Goal: Information Seeking & Learning: Understand process/instructions

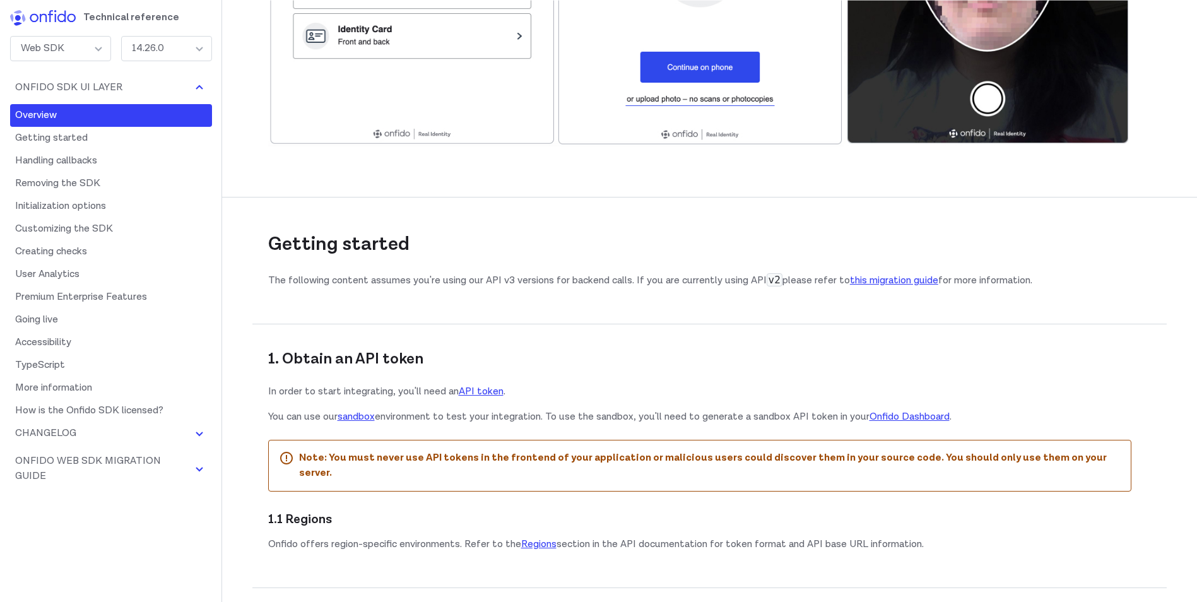
scroll to position [631, 0]
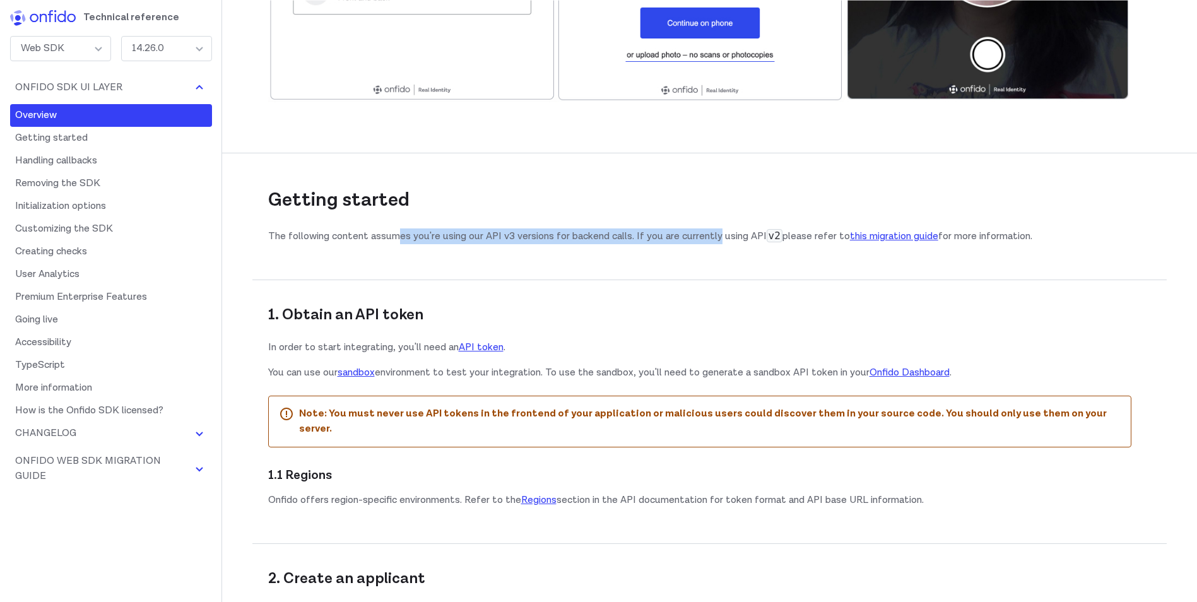
drag, startPoint x: 399, startPoint y: 236, endPoint x: 720, endPoint y: 242, distance: 321.2
click at [720, 242] on p "The following content assumes you're using our API v3 versions for backend call…" at bounding box center [699, 236] width 863 height 16
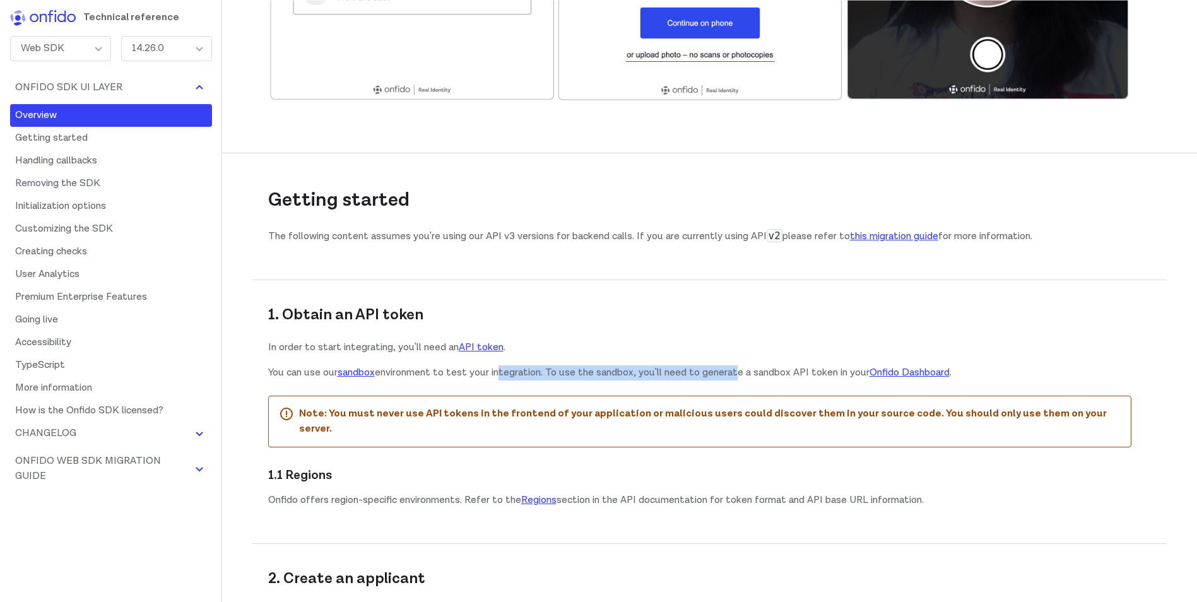
drag, startPoint x: 500, startPoint y: 372, endPoint x: 736, endPoint y: 369, distance: 236.0
click at [736, 369] on p "You can use our sandbox environment to test your integration. To use the sandbo…" at bounding box center [699, 372] width 863 height 15
drag, startPoint x: 479, startPoint y: 370, endPoint x: 750, endPoint y: 372, distance: 271.4
click at [750, 372] on p "You can use our sandbox environment to test your integration. To use the sandbo…" at bounding box center [699, 372] width 863 height 15
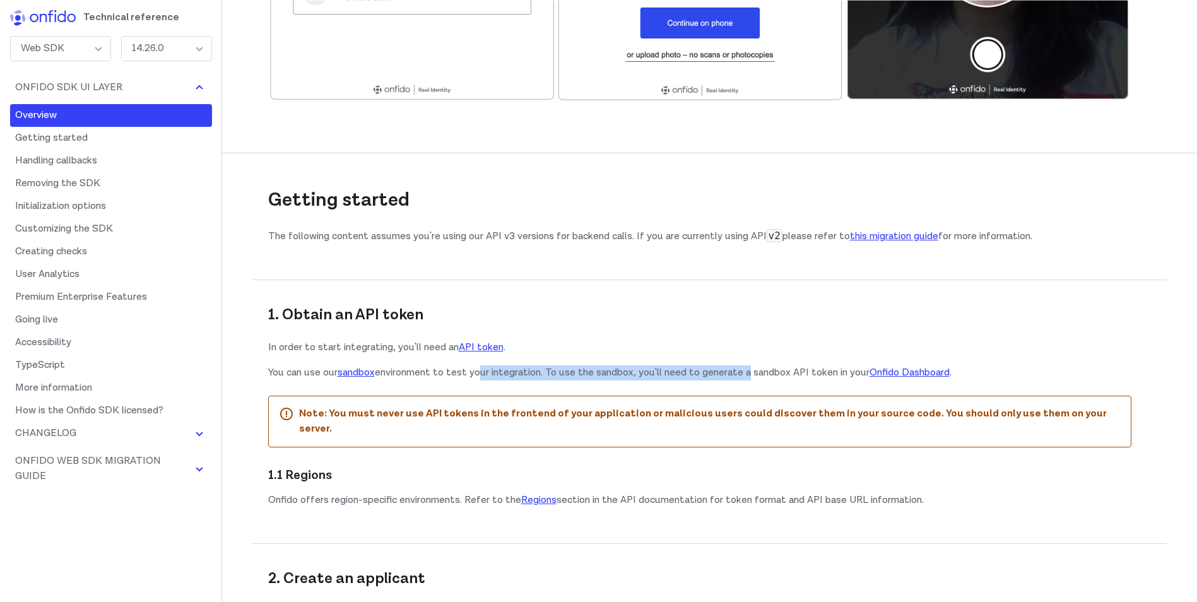
drag, startPoint x: 750, startPoint y: 372, endPoint x: 719, endPoint y: 376, distance: 31.8
click at [719, 376] on p "You can use our sandbox environment to test your integration. To use the sandbo…" at bounding box center [699, 372] width 863 height 15
drag, startPoint x: 444, startPoint y: 368, endPoint x: 713, endPoint y: 369, distance: 269.5
click at [713, 369] on p "You can use our sandbox environment to test your integration. To use the sandbo…" at bounding box center [699, 372] width 863 height 15
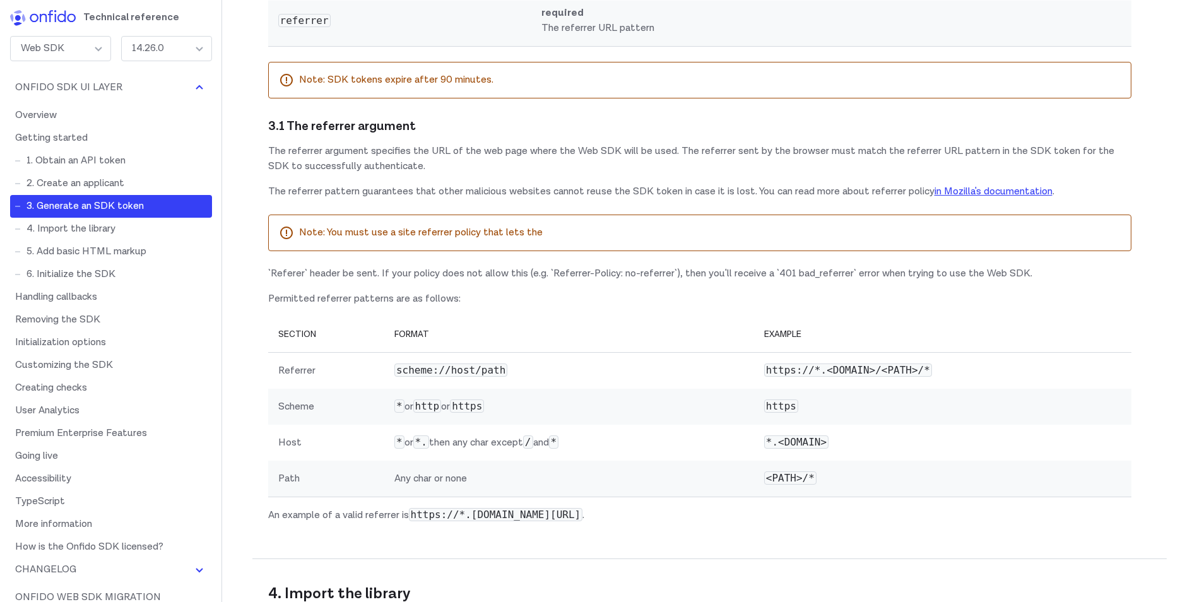
scroll to position [1830, 0]
drag, startPoint x: 392, startPoint y: 227, endPoint x: 795, endPoint y: 225, distance: 403.2
click at [795, 174] on p "The referrer argument specifies the URL of the web page where the Web SDK will …" at bounding box center [699, 158] width 863 height 30
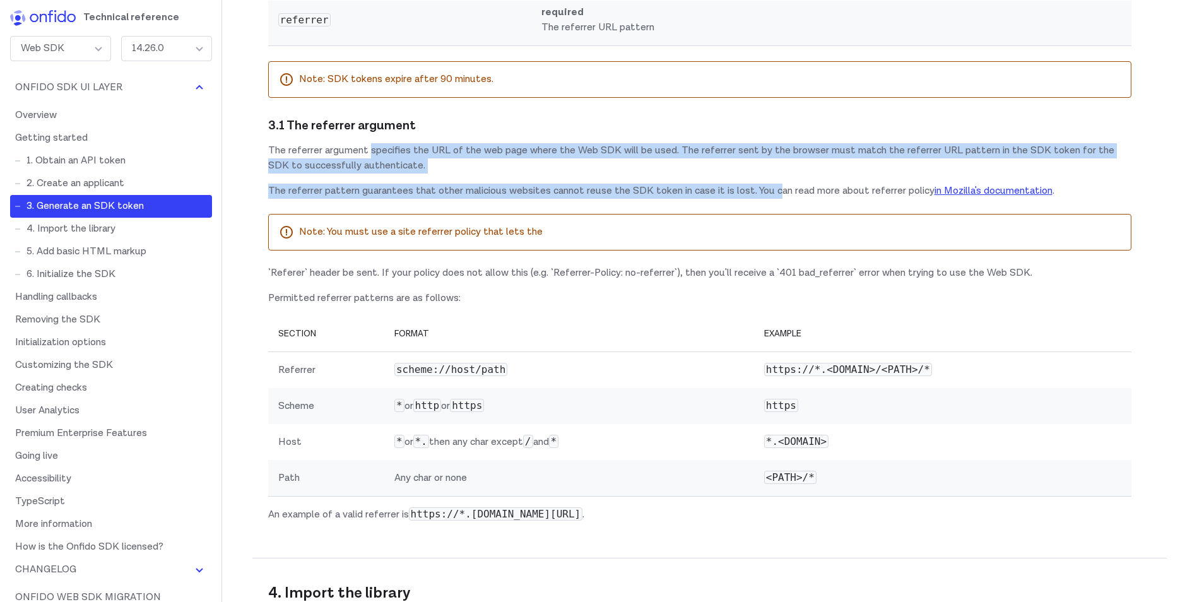
drag, startPoint x: 369, startPoint y: 228, endPoint x: 780, endPoint y: 268, distance: 412.7
click at [780, 268] on div "3.1 The referrer argument The referrer argument specifies the URL of the web pa…" at bounding box center [699, 323] width 863 height 420
click at [780, 199] on p "The referrer pattern guarantees that other malicious websites cannot reuse the …" at bounding box center [699, 191] width 863 height 15
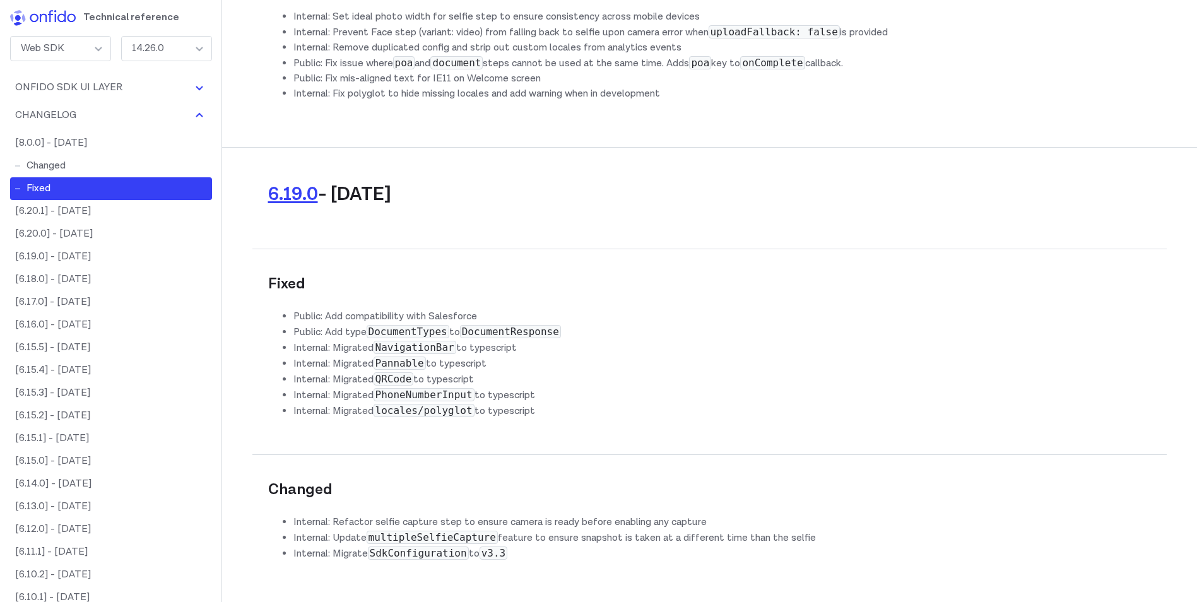
scroll to position [19941, 0]
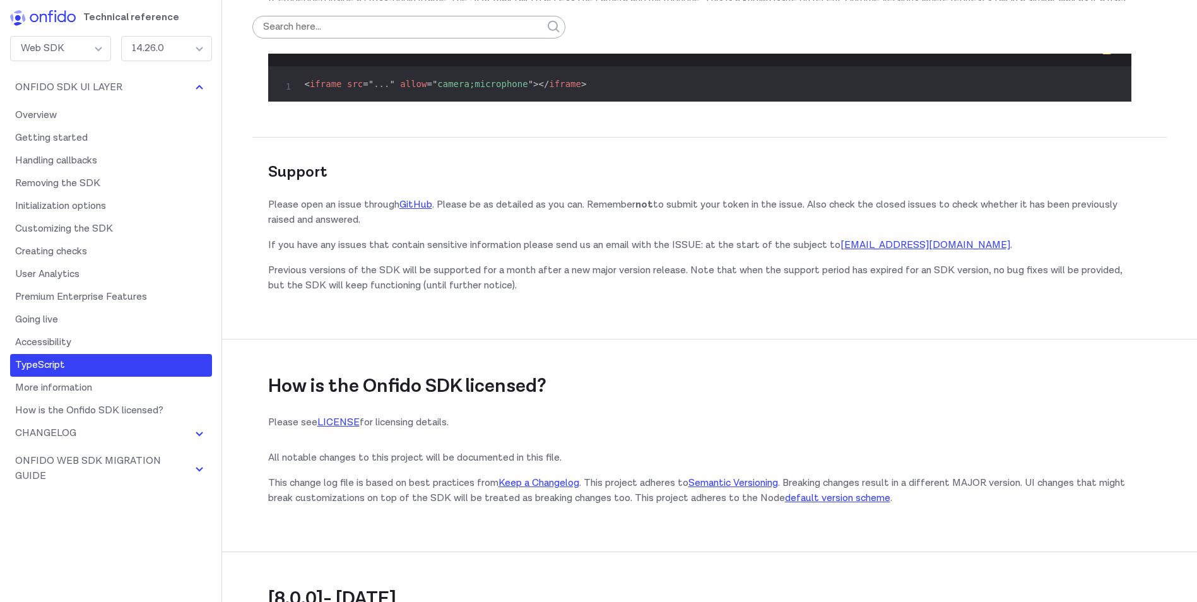
scroll to position [17985, 0]
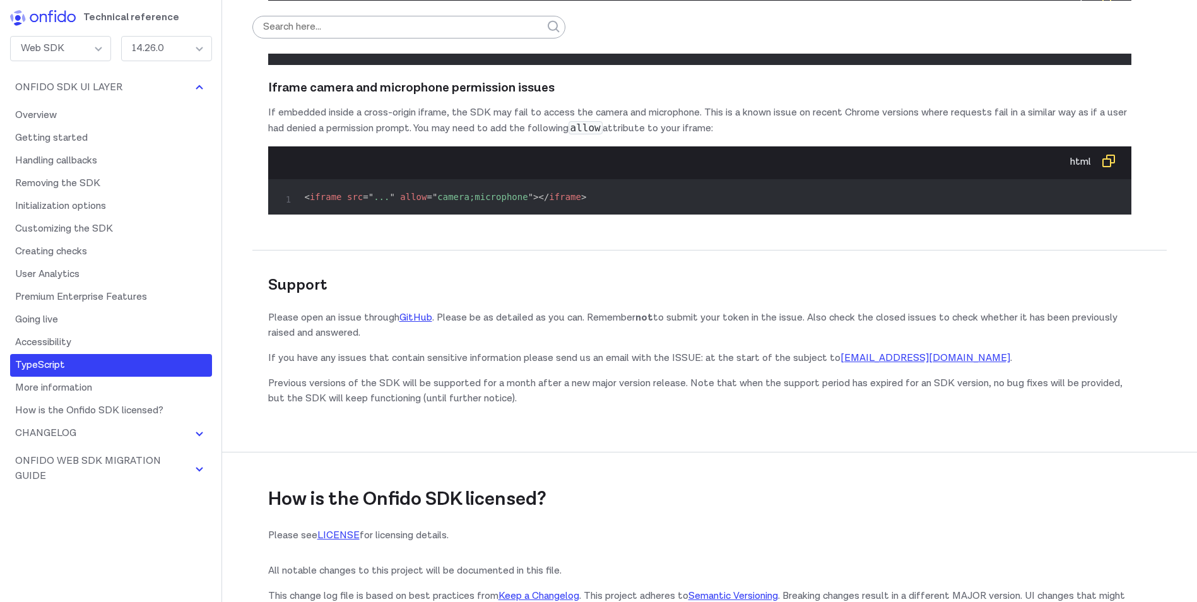
click at [65, 45] on div "Web SDK" at bounding box center [60, 48] width 101 height 25
click at [47, 159] on li "API Reference" at bounding box center [61, 157] width 100 height 25
click at [93, 54] on div "API Reference" at bounding box center [60, 48] width 101 height 25
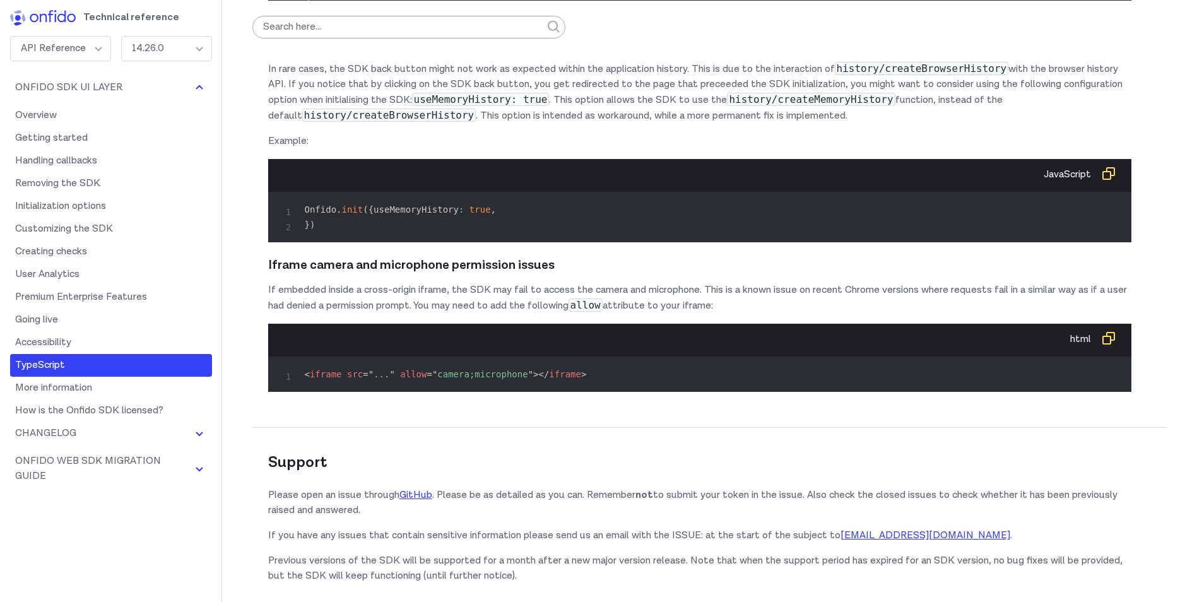
scroll to position [17795, 0]
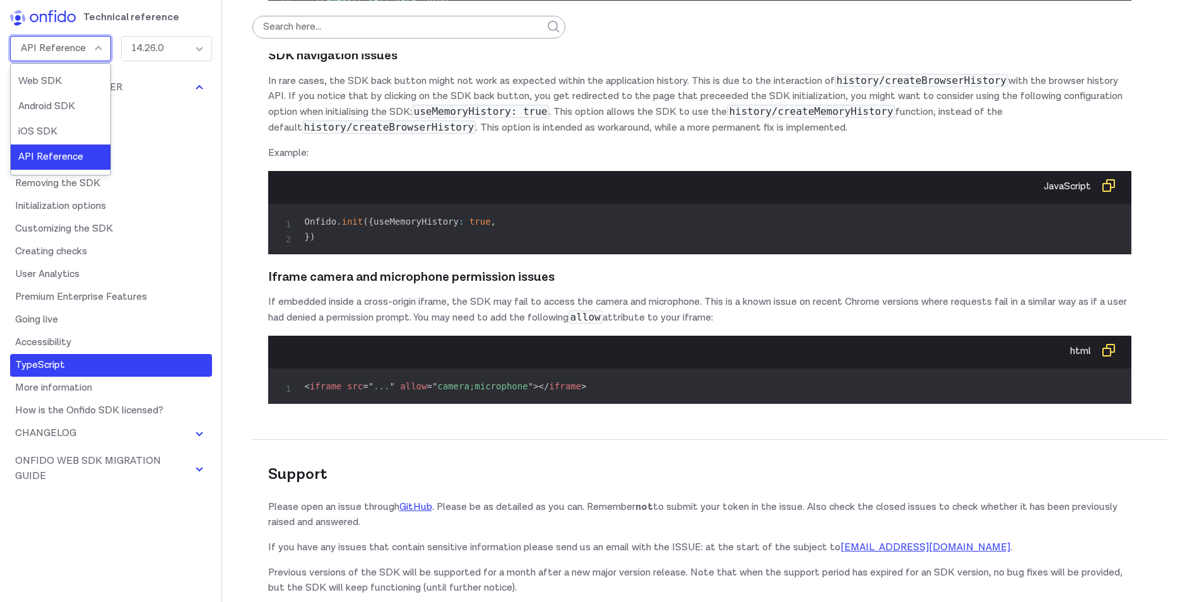
click at [68, 44] on div "API Reference" at bounding box center [60, 48] width 101 height 25
click at [70, 79] on li "Web SDK" at bounding box center [61, 81] width 100 height 25
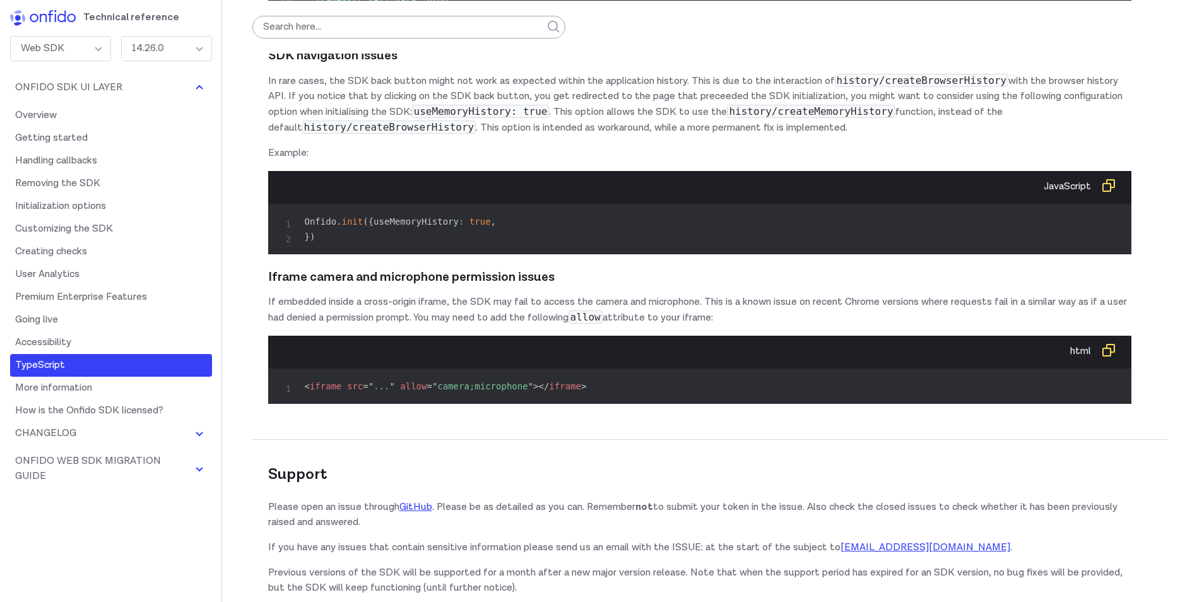
click at [80, 56] on div "Web SDK" at bounding box center [60, 48] width 101 height 25
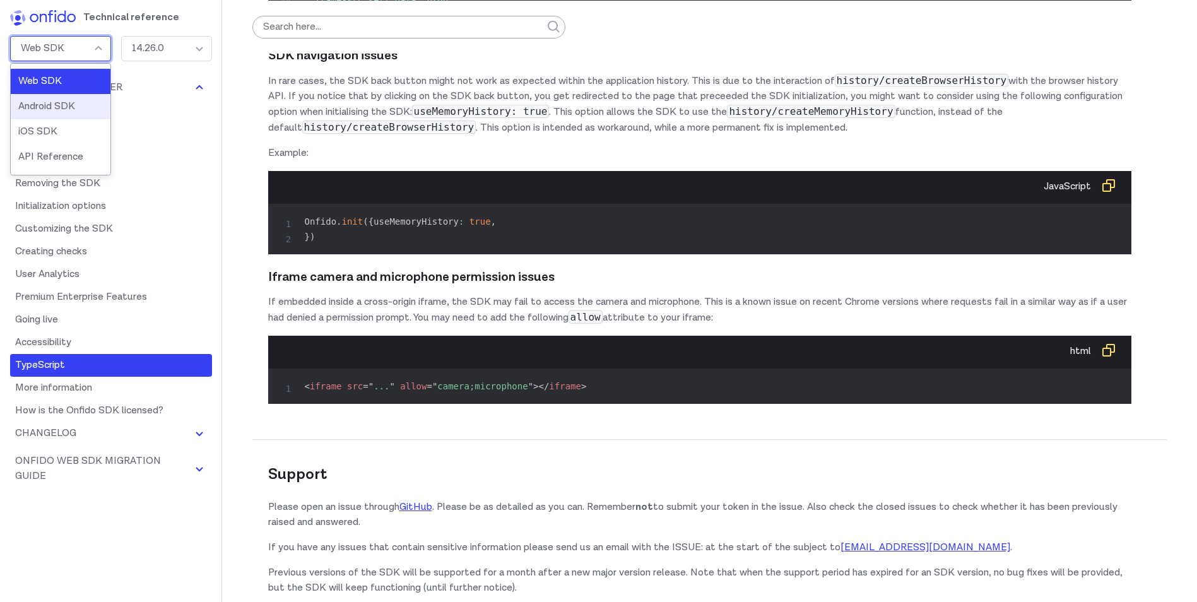
click at [64, 103] on li "Android SDK" at bounding box center [61, 106] width 100 height 25
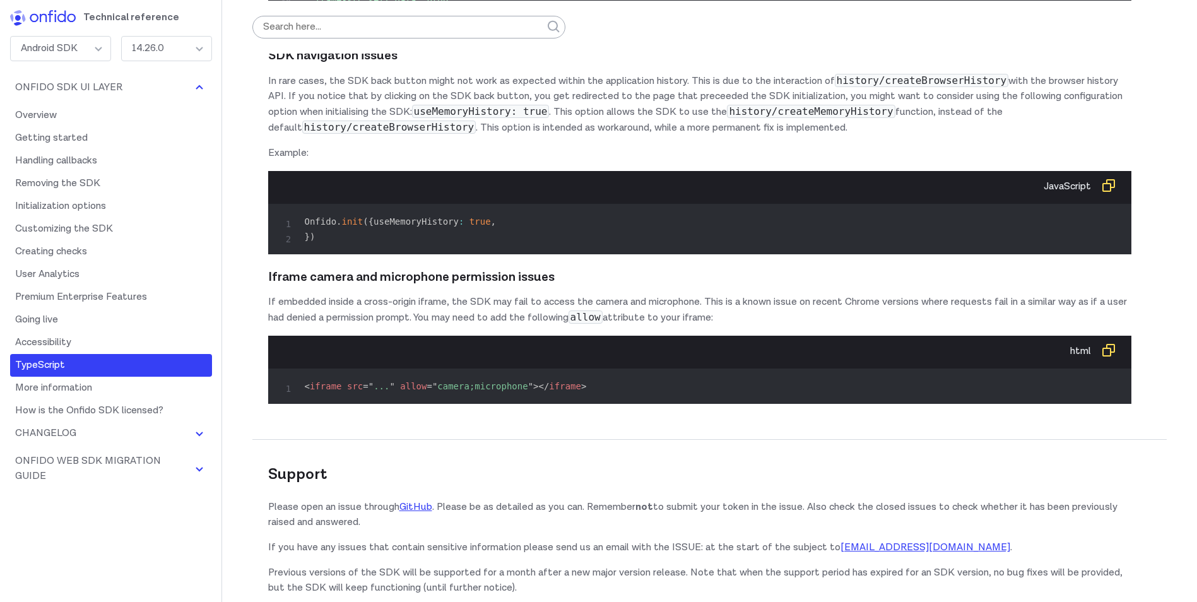
click at [77, 48] on div "Android SDK" at bounding box center [60, 48] width 101 height 25
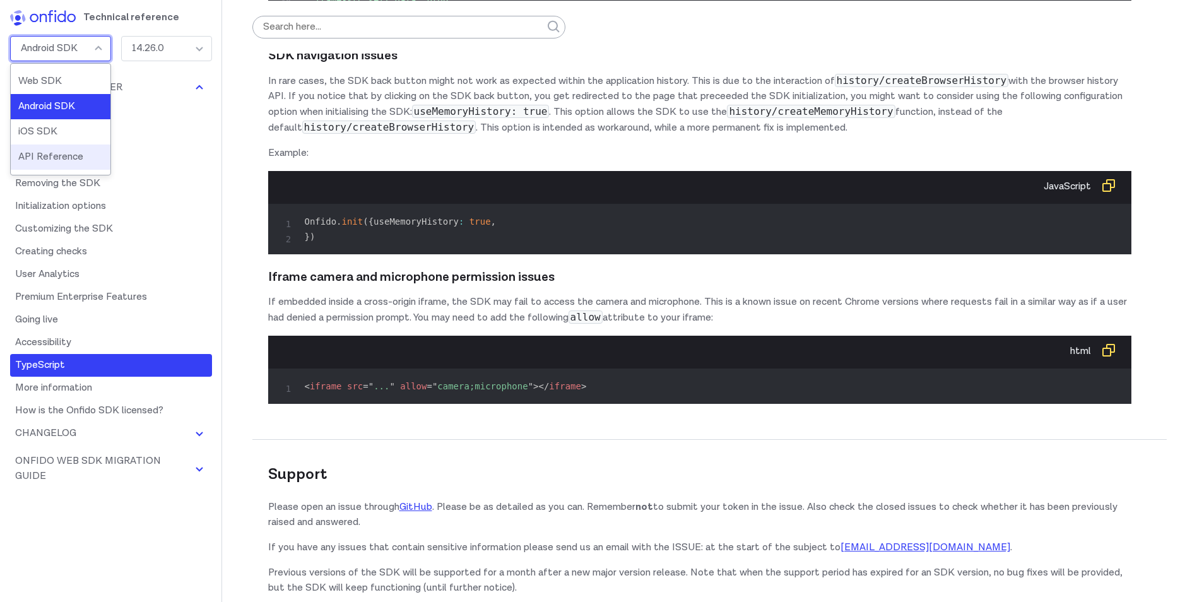
click at [50, 160] on li "API Reference" at bounding box center [61, 157] width 100 height 25
